Goal: Task Accomplishment & Management: Use online tool/utility

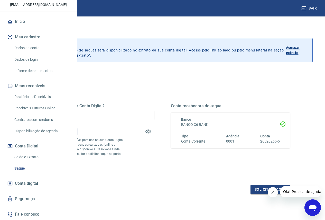
scroll to position [54, 0]
click at [20, 169] on link "Saque" at bounding box center [41, 168] width 58 height 11
click at [42, 106] on link "Recebíveis Futuros Online" at bounding box center [41, 108] width 58 height 11
click at [23, 168] on link "Saque" at bounding box center [41, 168] width 58 height 11
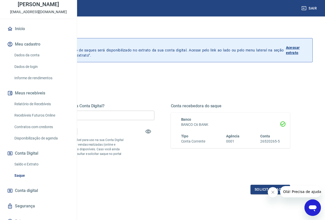
scroll to position [51, 0]
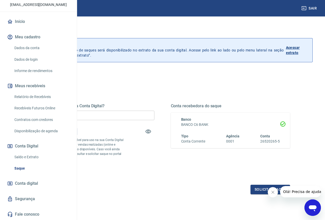
click at [22, 173] on link "Saque" at bounding box center [41, 168] width 58 height 11
click at [36, 110] on link "Recebíveis Futuros Online" at bounding box center [41, 108] width 58 height 11
